Goal: Task Accomplishment & Management: Manage account settings

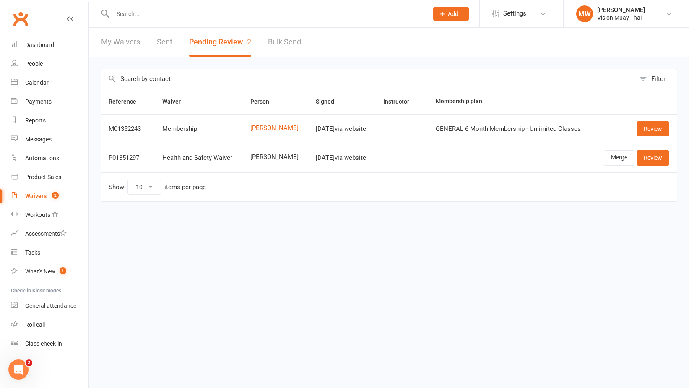
click at [44, 195] on div "Waivers" at bounding box center [35, 196] width 21 height 7
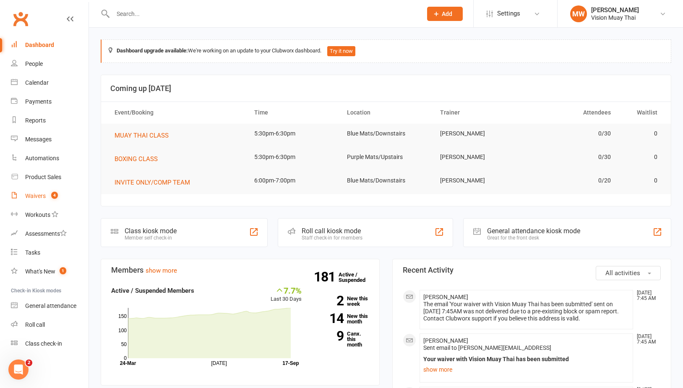
click at [45, 198] on div "Waivers" at bounding box center [35, 196] width 21 height 7
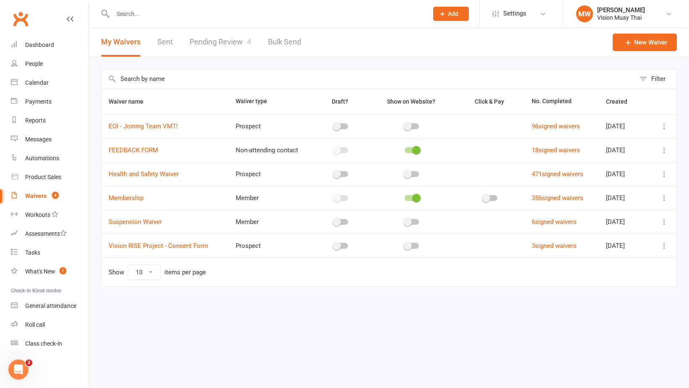
click at [221, 43] on link "Pending Review 4" at bounding box center [221, 42] width 62 height 29
